Goal: Task Accomplishment & Management: Manage account settings

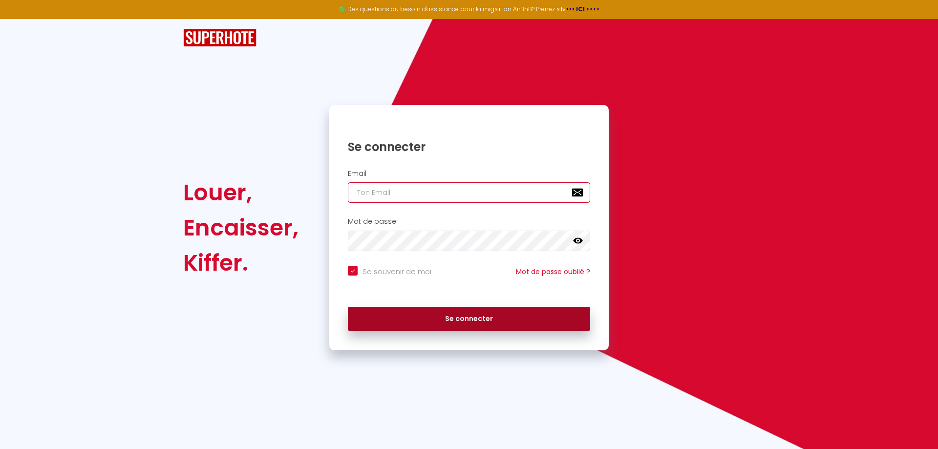
type input "[EMAIL_ADDRESS][DOMAIN_NAME]"
click at [476, 321] on button "Se connecter" at bounding box center [469, 319] width 242 height 24
checkbox input "true"
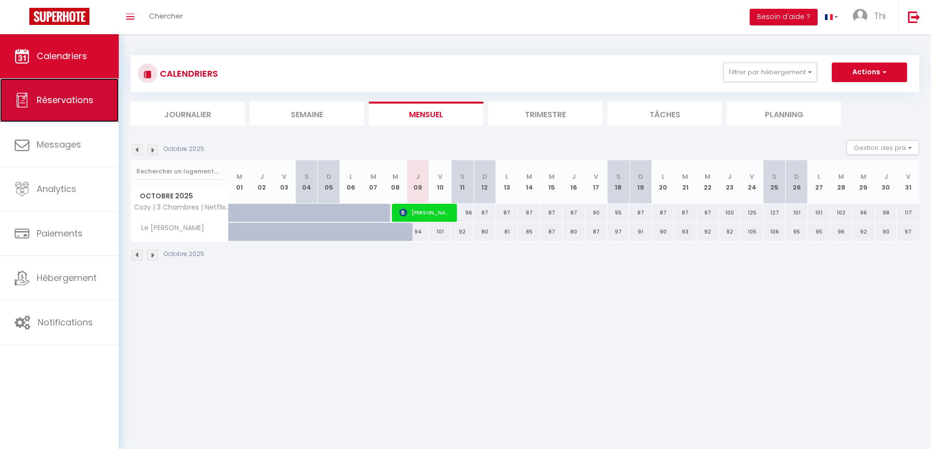
click at [54, 103] on span "Réservations" at bounding box center [65, 100] width 57 height 12
select select "not_cancelled"
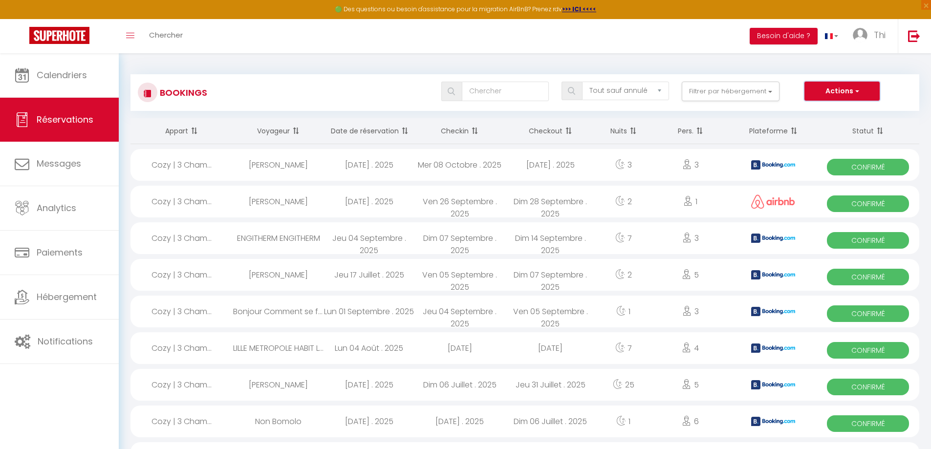
click at [852, 92] on button "Actions" at bounding box center [841, 92] width 75 height 20
click at [847, 124] on link "Exporter les réservations" at bounding box center [826, 125] width 105 height 13
type input "[EMAIL_ADDRESS][DOMAIN_NAME]"
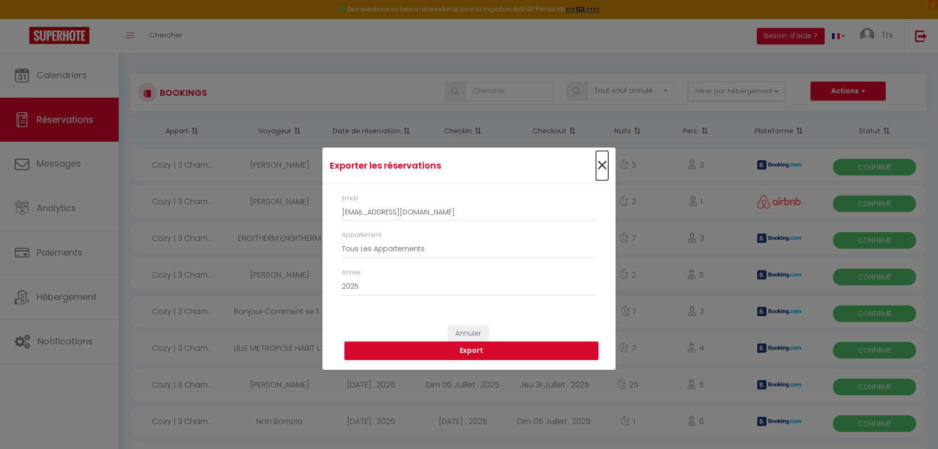
click at [601, 168] on span "×" at bounding box center [602, 165] width 12 height 29
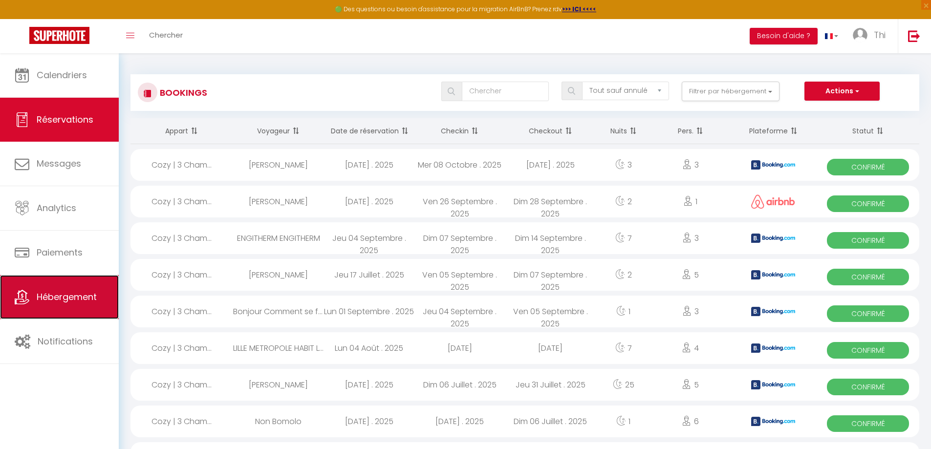
click at [77, 291] on span "Hébergement" at bounding box center [67, 297] width 60 height 12
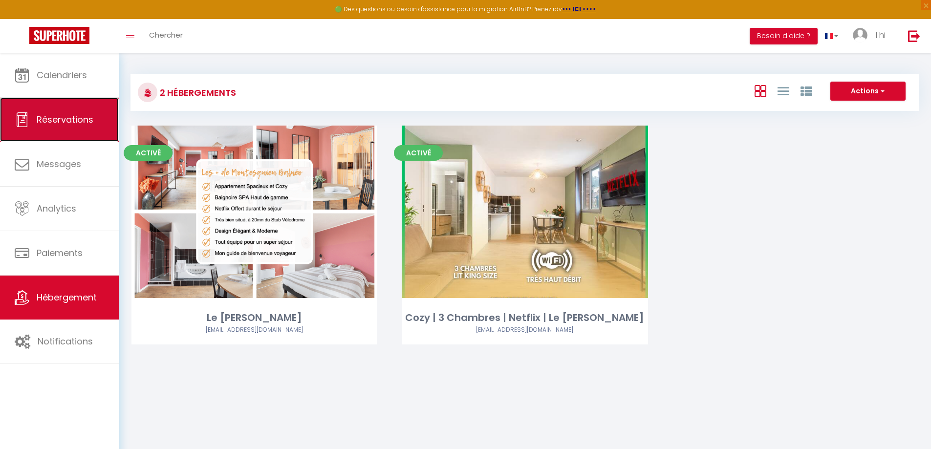
click at [62, 121] on span "Réservations" at bounding box center [65, 119] width 57 height 12
select select "not_cancelled"
select select
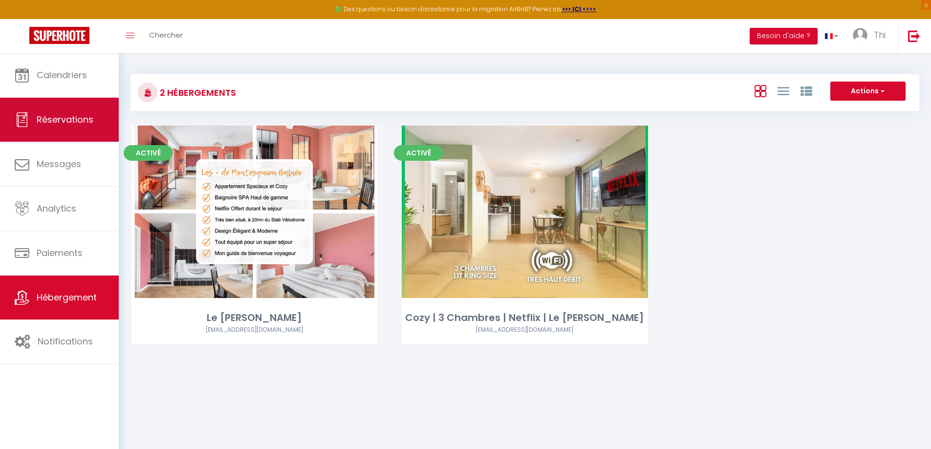
select select
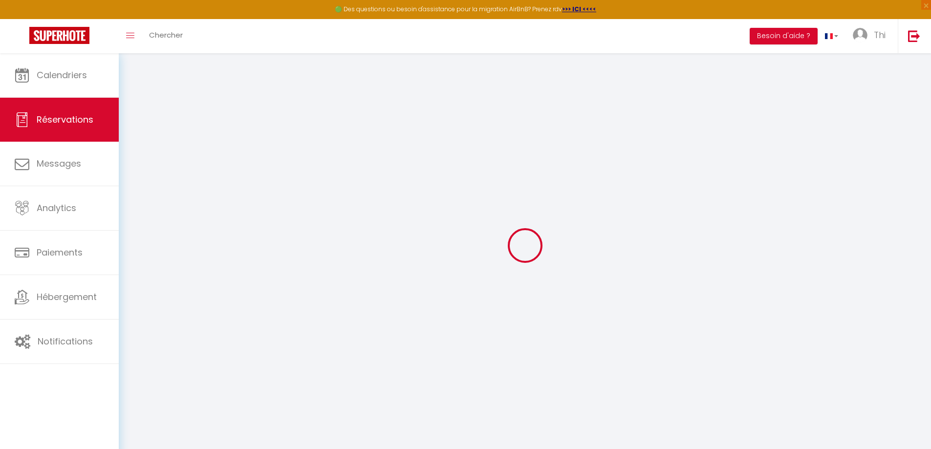
select select
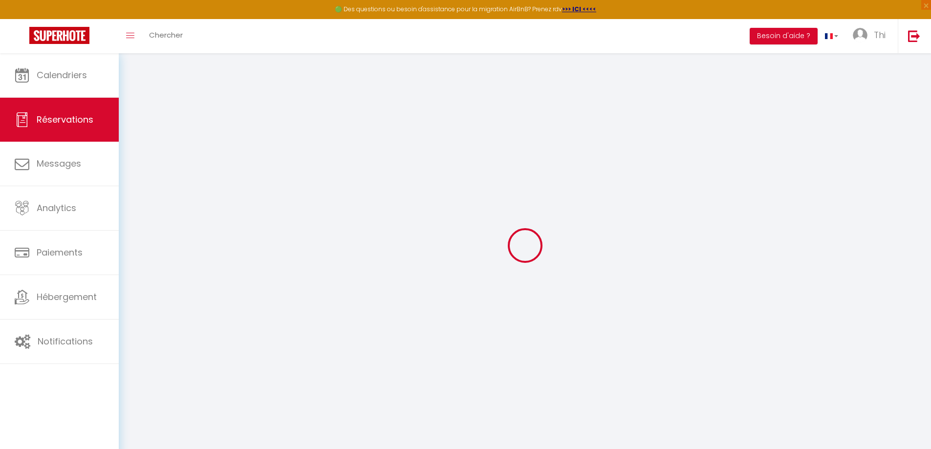
select select
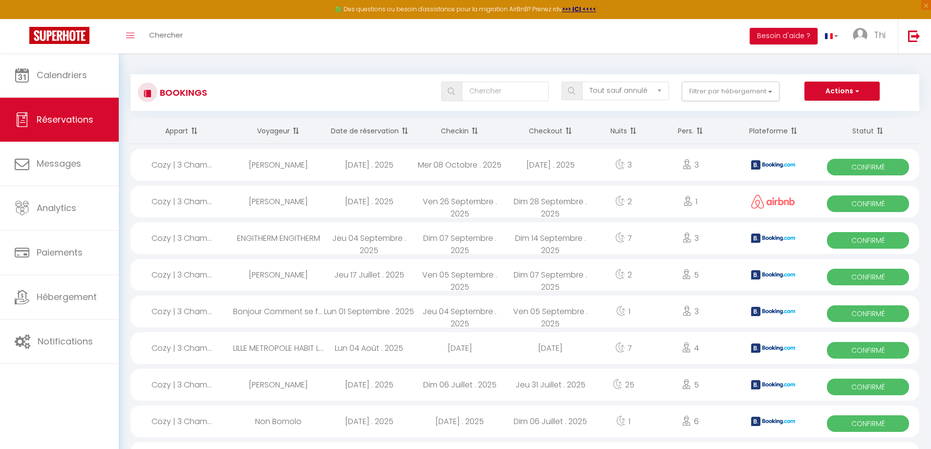
click at [566, 163] on div "[DATE] . 2025" at bounding box center [550, 165] width 91 height 32
select select "OK"
select select "0"
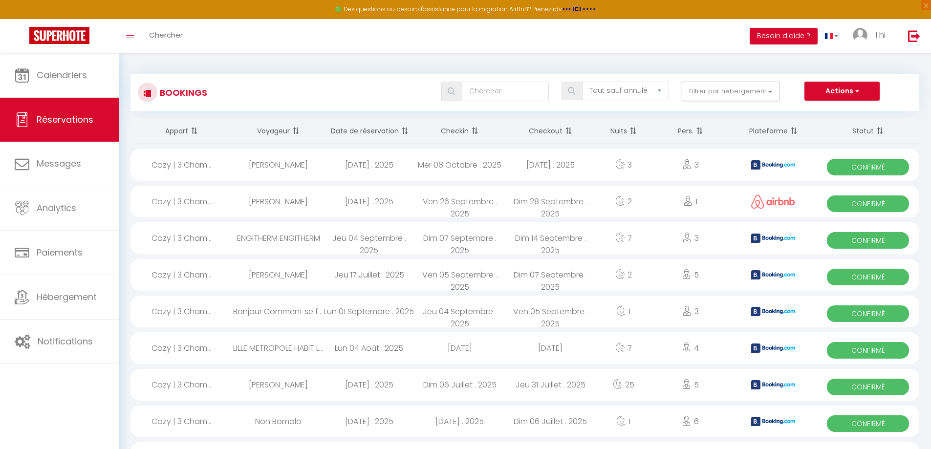
select select "1"
select select
select select "41972"
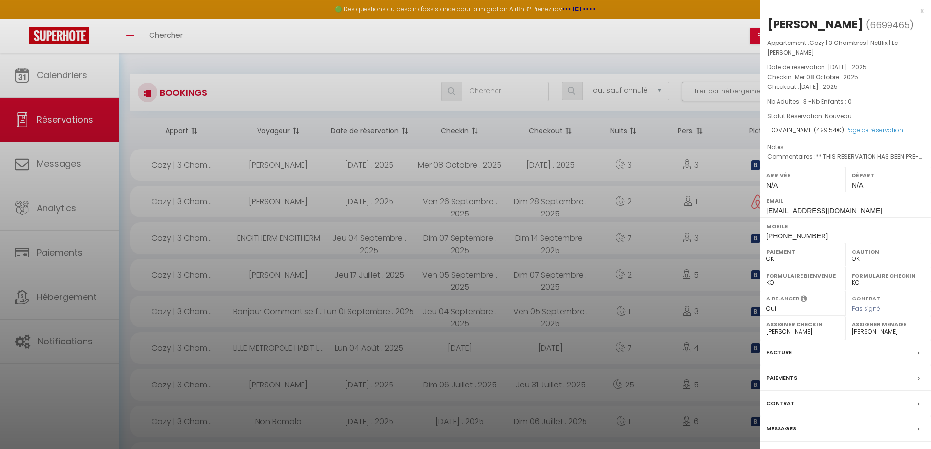
click at [782, 427] on label "Messages" at bounding box center [781, 429] width 30 height 10
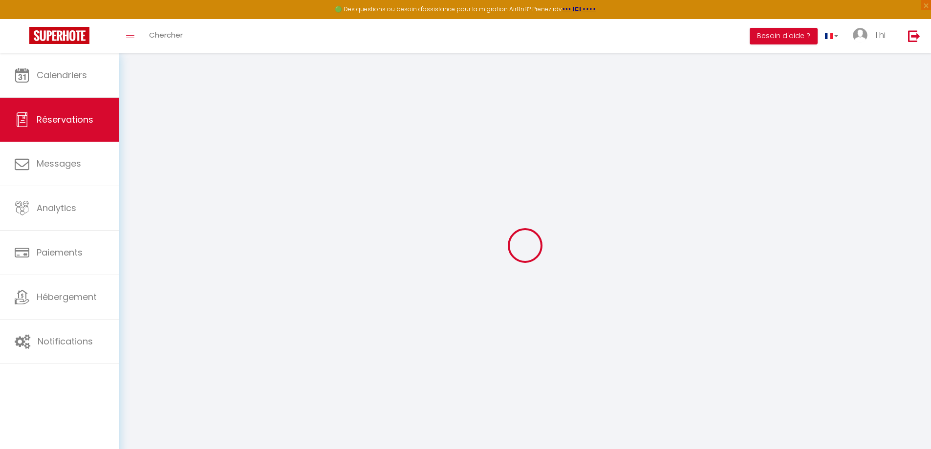
select select
checkbox input "false"
type textarea "** THIS RESERVATION HAS BEEN PRE-PAID ** BOOKING NOTE : Payment charge is EUR 6…"
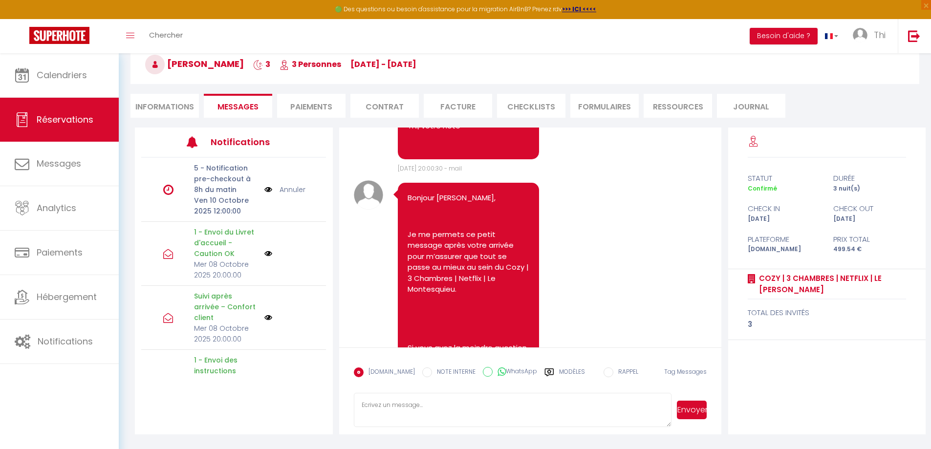
scroll to position [3526, 0]
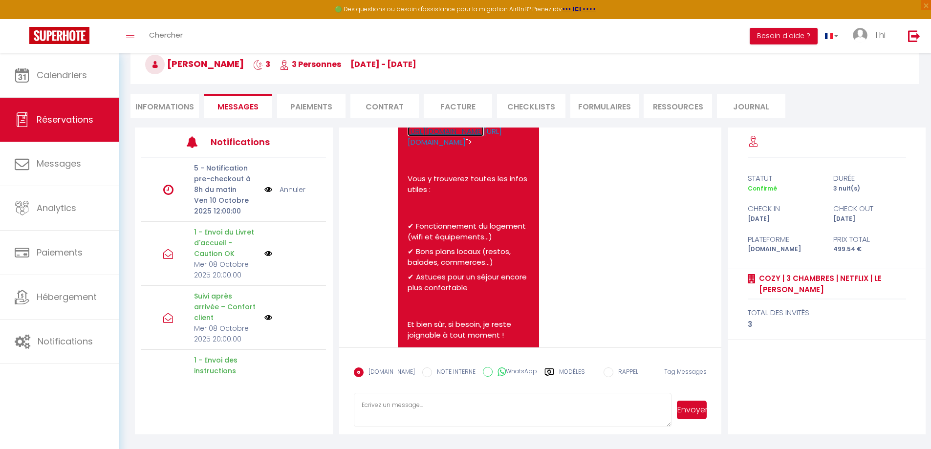
click at [479, 136] on link "[URL][DOMAIN_NAME]" at bounding box center [445, 131] width 76 height 10
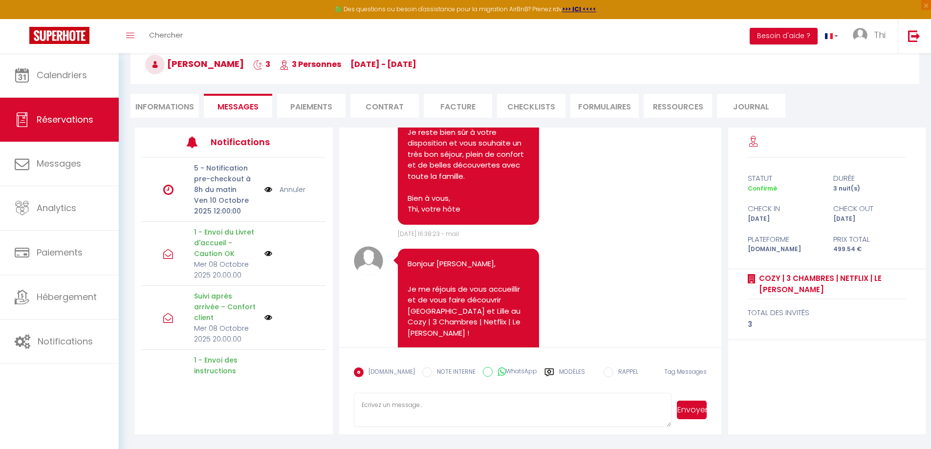
scroll to position [2939, 0]
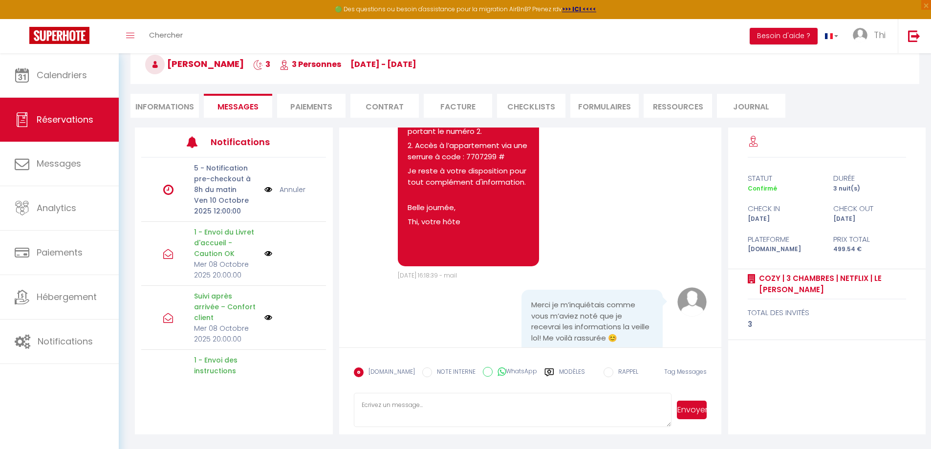
click at [491, 162] on p "2. Accès à l’appartement via une serrure à code : 7707299 #" at bounding box center [468, 151] width 122 height 22
click at [487, 162] on p "2. Accès à l’appartement via une serrure à code : 7707299 #" at bounding box center [468, 151] width 122 height 22
copy p "7707299"
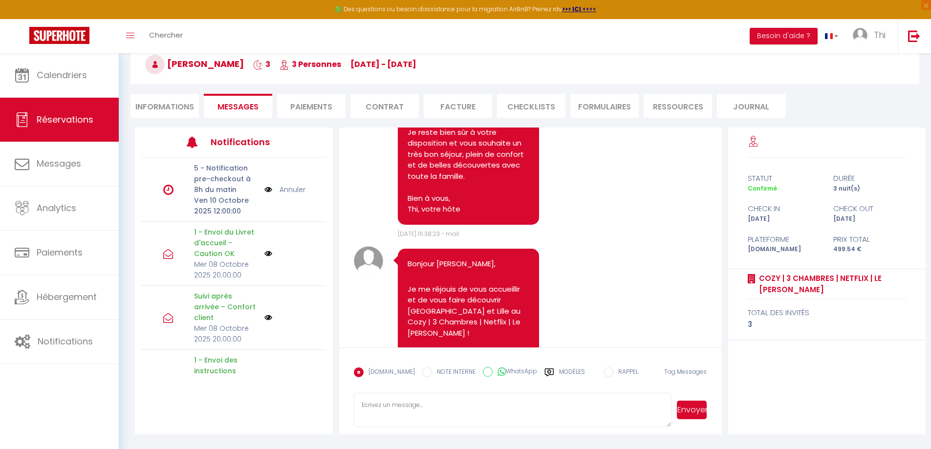
scroll to position [3526, 0]
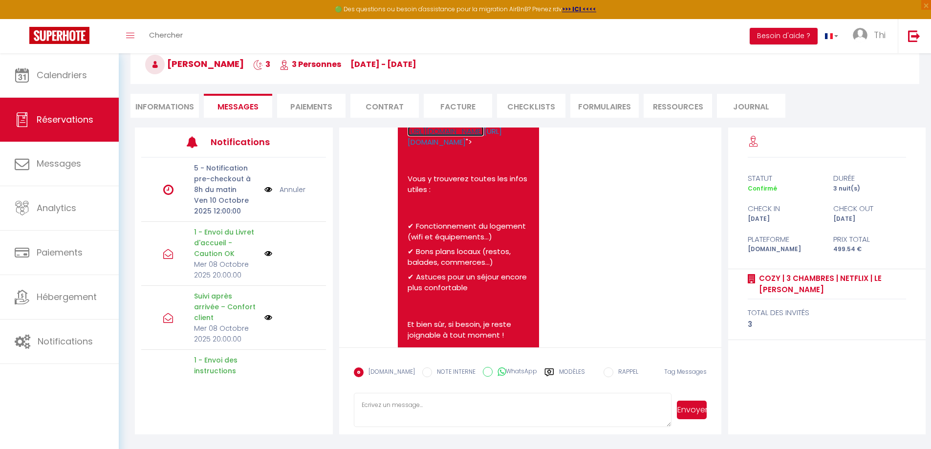
click at [473, 136] on link "[URL][DOMAIN_NAME]" at bounding box center [445, 131] width 76 height 10
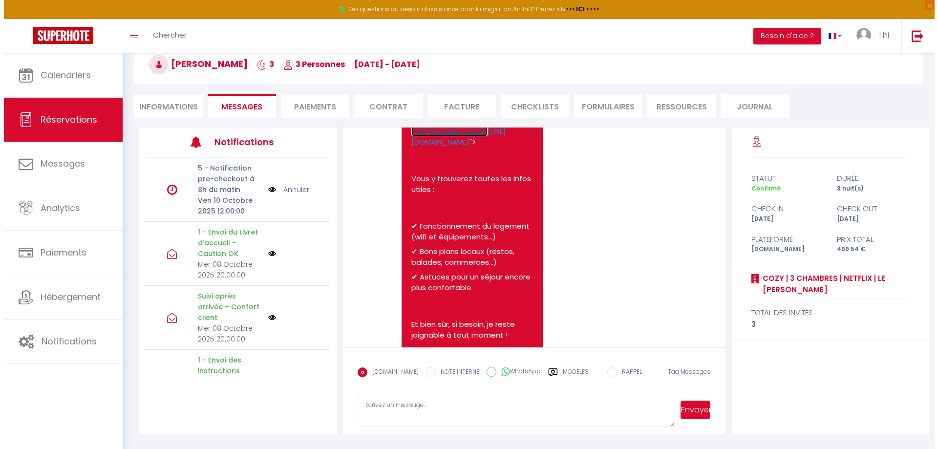
scroll to position [0, 0]
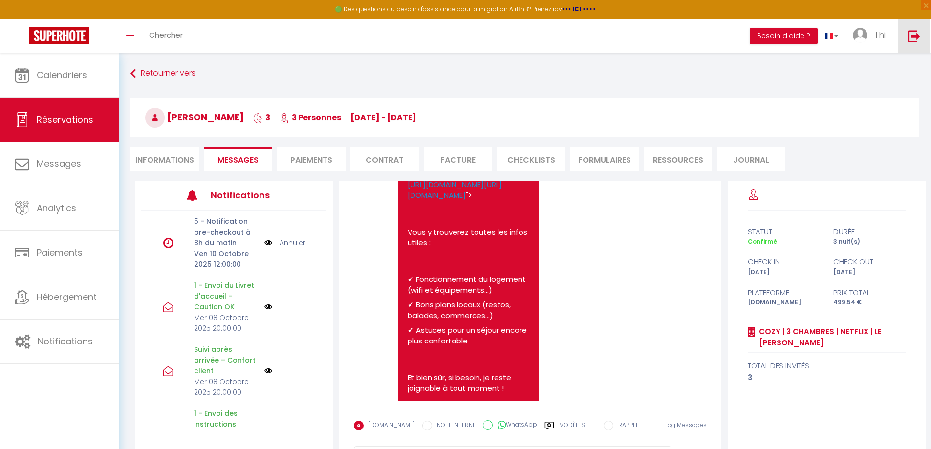
click at [914, 31] on img at bounding box center [914, 36] width 12 height 12
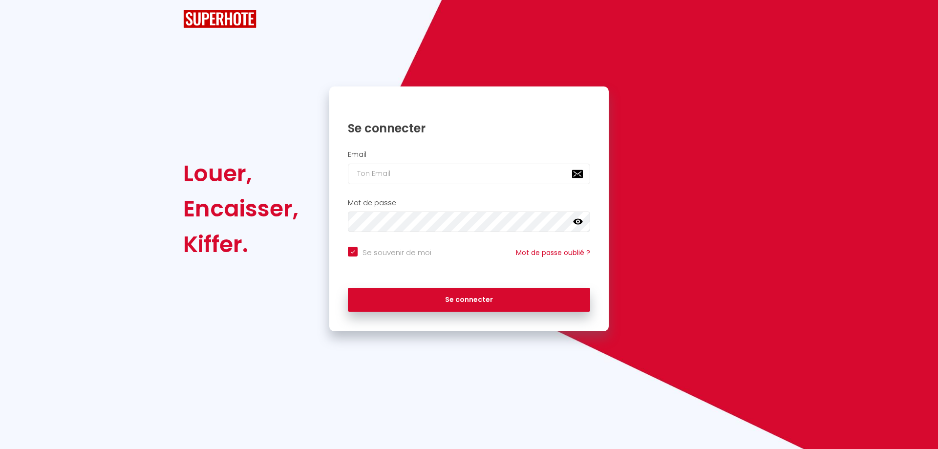
checkbox input "true"
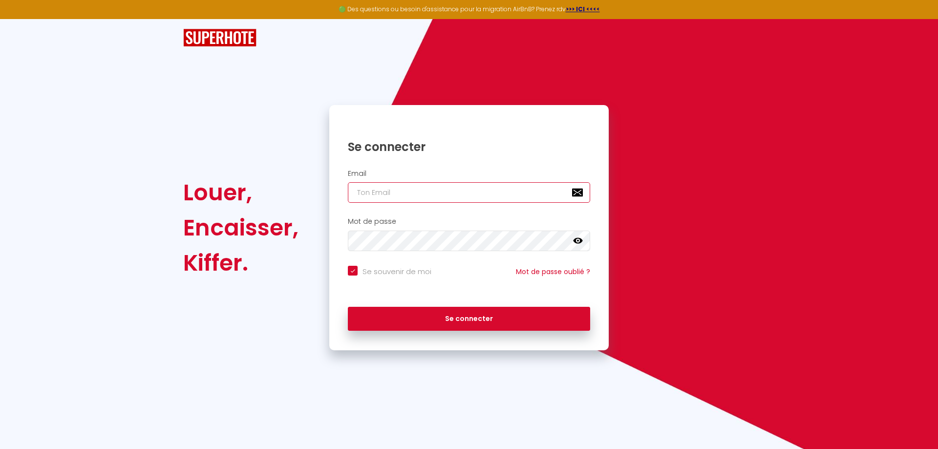
type input "[EMAIL_ADDRESS][DOMAIN_NAME]"
checkbox input "true"
